Goal: Book appointment/travel/reservation

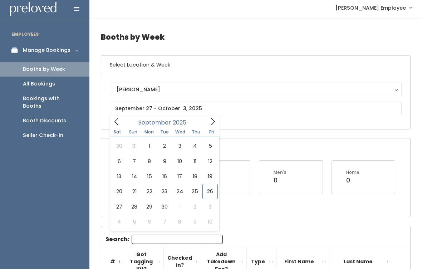
click at [209, 122] on icon at bounding box center [213, 122] width 8 height 8
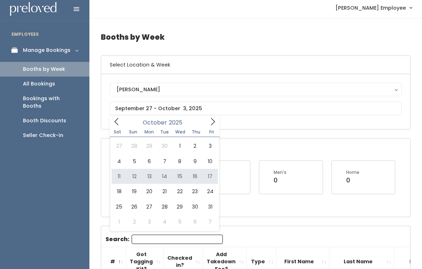
type input "[DATE] to [DATE]"
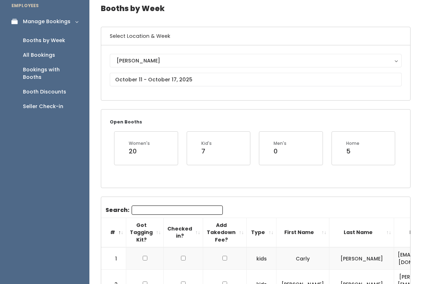
scroll to position [31, 0]
click at [294, 79] on input "text" at bounding box center [256, 80] width 292 height 14
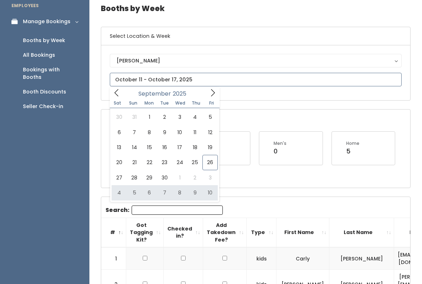
type input "[DATE] to [DATE]"
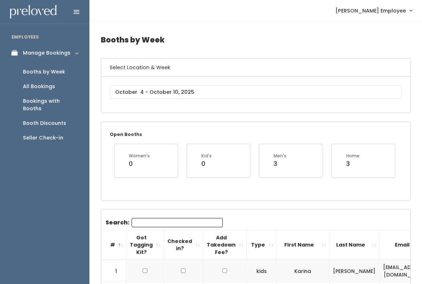
click at [271, 95] on input "text" at bounding box center [256, 92] width 292 height 14
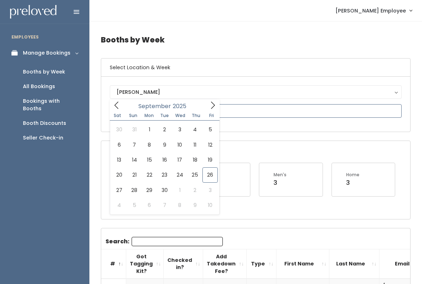
click at [213, 106] on icon at bounding box center [213, 105] width 8 height 8
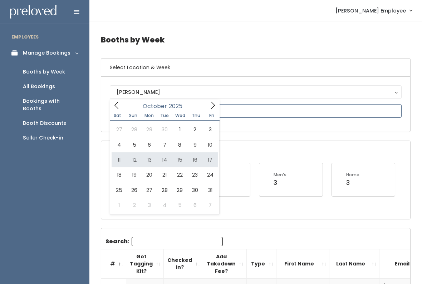
type input "[DATE] to [DATE]"
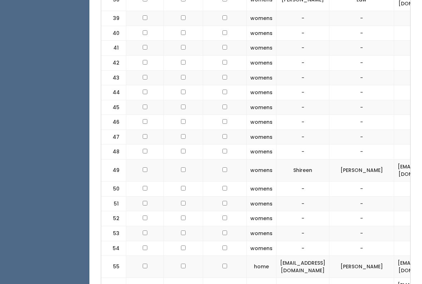
scroll to position [1112, 0]
